Goal: Navigation & Orientation: Find specific page/section

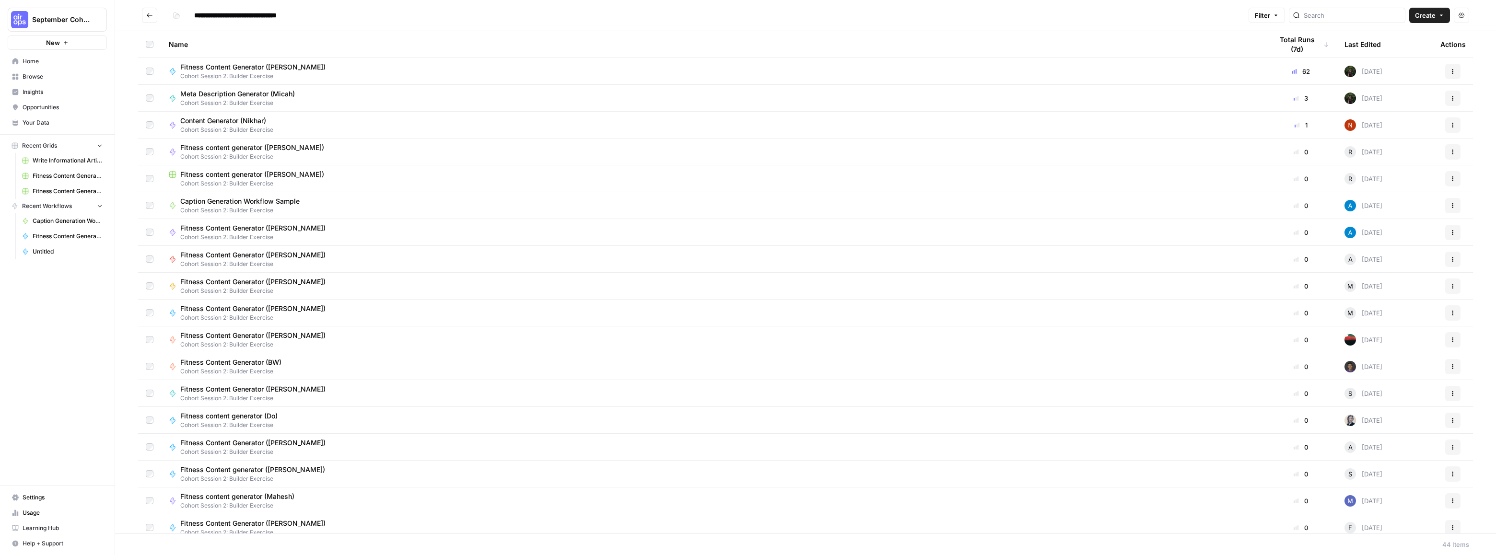
click at [38, 63] on span "Home" at bounding box center [63, 61] width 80 height 9
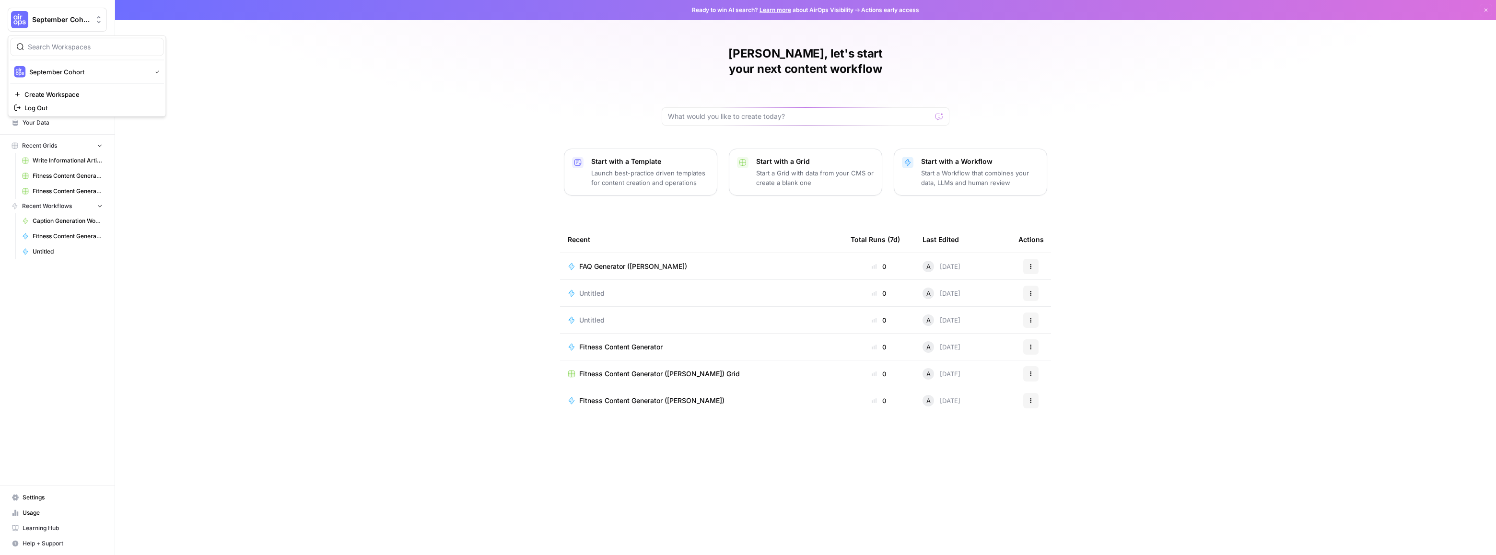
click at [50, 23] on span "September Cohort" at bounding box center [61, 20] width 58 height 10
click at [29, 71] on link "Browse" at bounding box center [57, 76] width 99 height 15
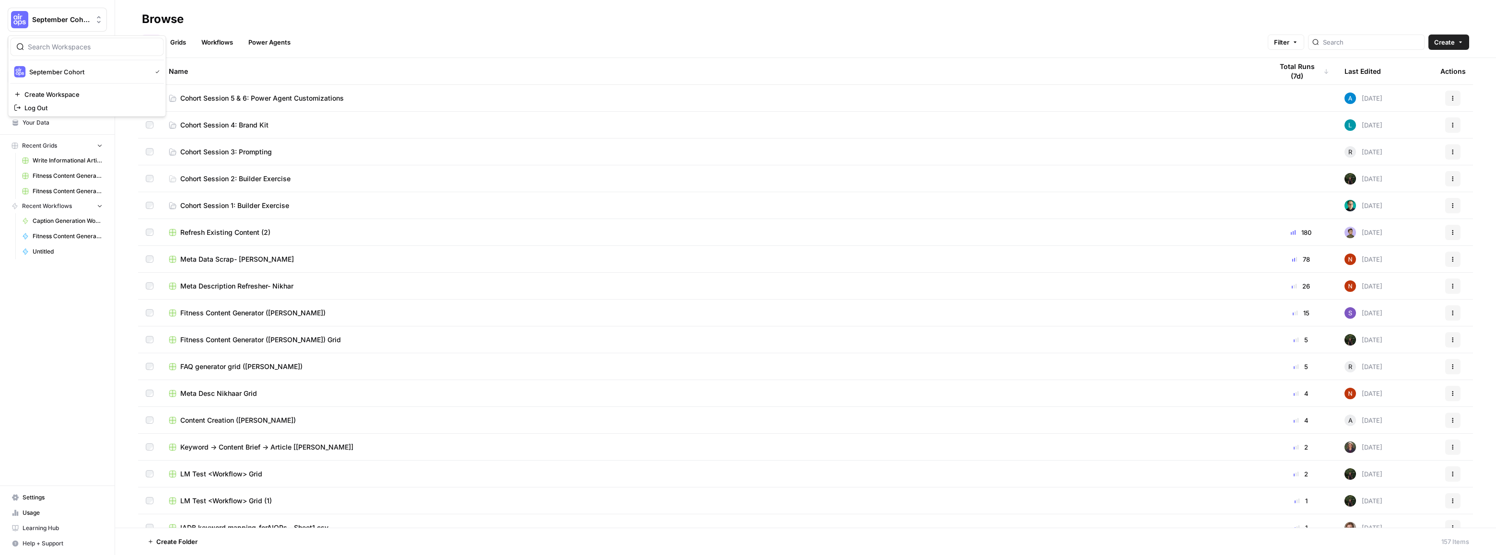
click at [54, 16] on span "September Cohort" at bounding box center [61, 20] width 58 height 10
click at [37, 69] on span "September Cohort" at bounding box center [88, 72] width 118 height 10
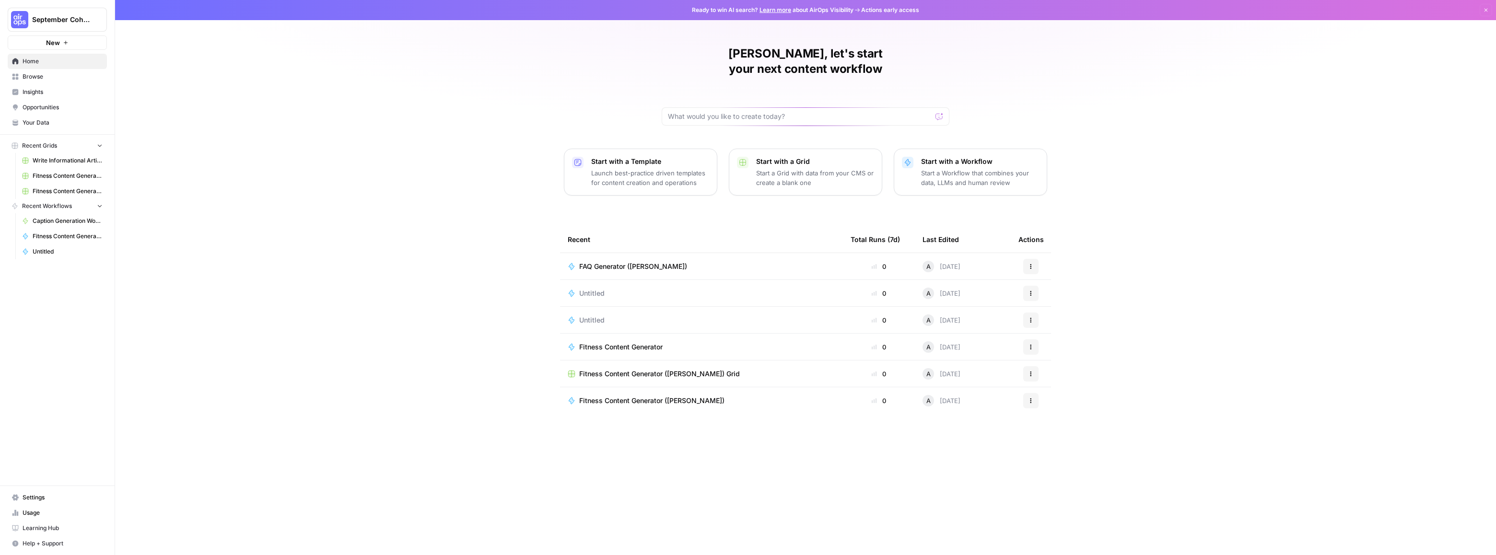
click at [47, 529] on span "Learning Hub" at bounding box center [63, 528] width 80 height 9
click at [29, 75] on span "Browse" at bounding box center [63, 76] width 80 height 9
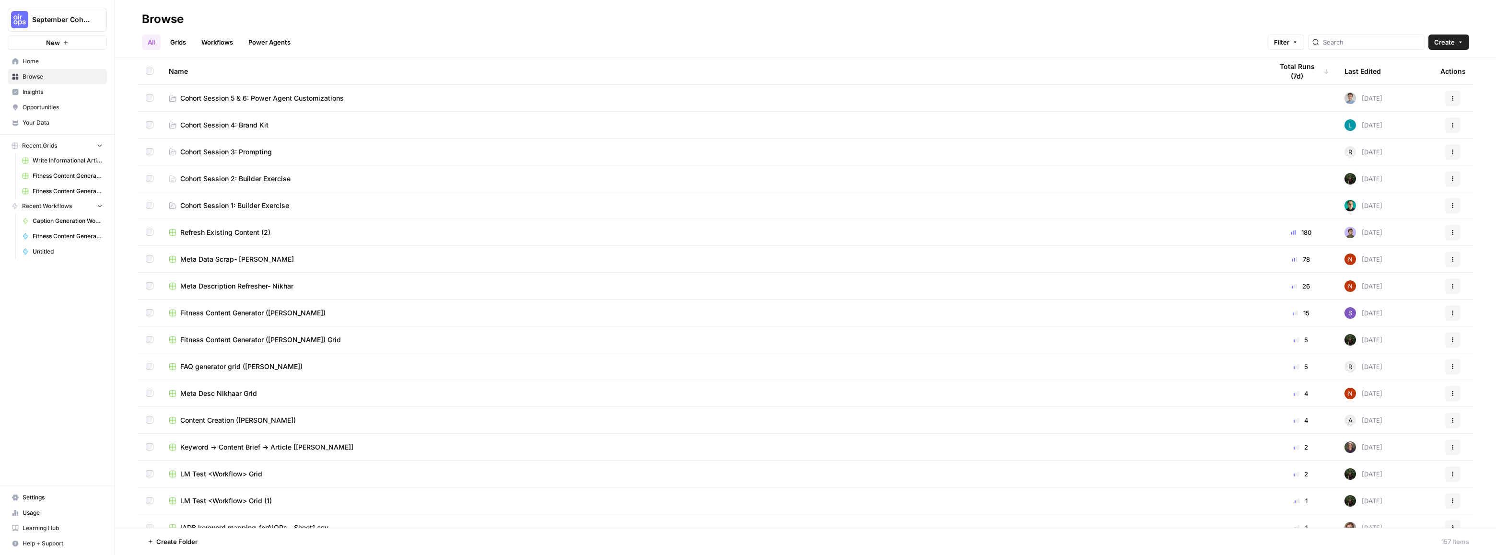
click at [306, 99] on span "Cohort Session 5 & 6: Power Agent Customizations" at bounding box center [262, 99] width 164 height 10
